Goal: Browse casually: Explore the website without a specific task or goal

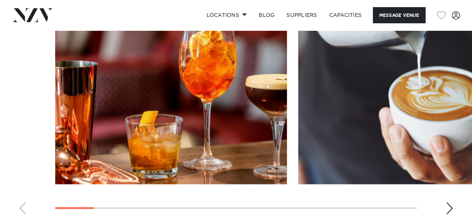
scroll to position [789, 0]
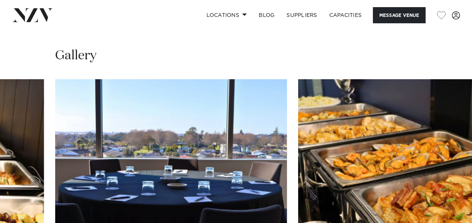
click at [446, 190] on swiper-container at bounding box center [236, 182] width 472 height 206
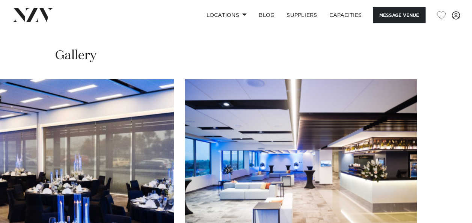
click at [449, 193] on swiper-container at bounding box center [236, 182] width 472 height 206
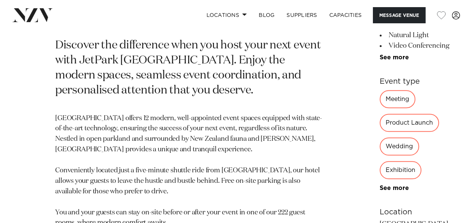
scroll to position [188, 0]
